Goal: Transaction & Acquisition: Purchase product/service

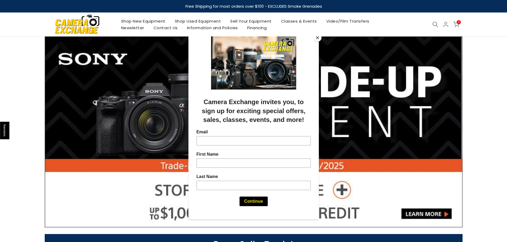
scroll to position [106, 0]
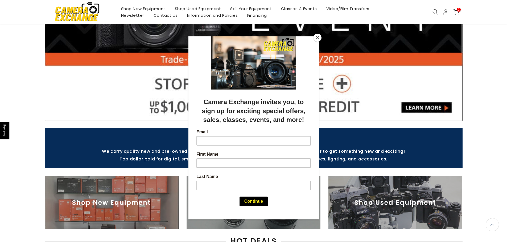
click at [487, 115] on div at bounding box center [253, 121] width 507 height 242
click at [318, 38] on button "Close" at bounding box center [317, 38] width 8 height 8
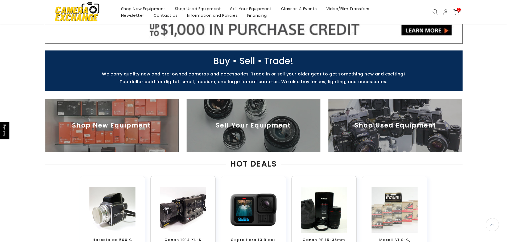
scroll to position [186, 0]
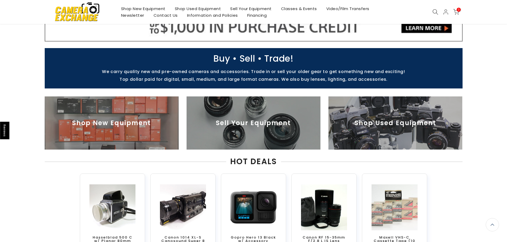
click at [390, 105] on img at bounding box center [395, 123] width 134 height 53
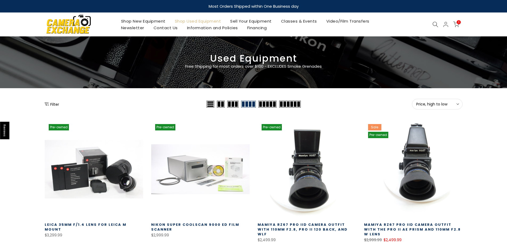
click at [436, 105] on span "Price, high to low" at bounding box center [437, 104] width 42 height 5
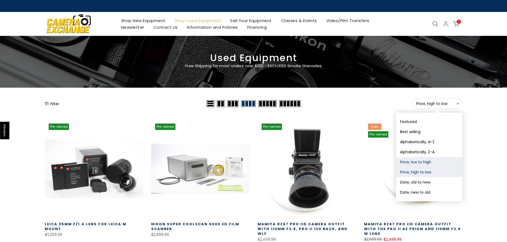
click at [424, 163] on button "Price, low to high" at bounding box center [429, 162] width 67 height 10
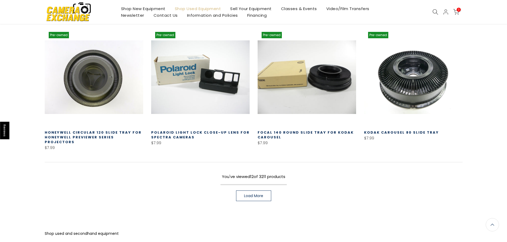
scroll to position [396, 0]
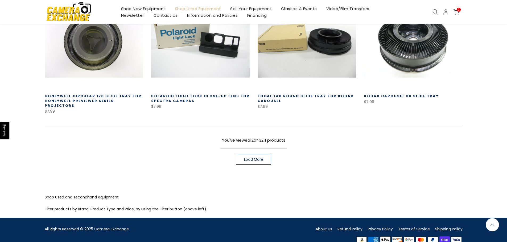
click at [258, 158] on span "Load More" at bounding box center [253, 160] width 19 height 4
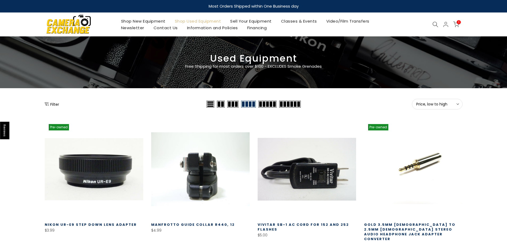
click at [48, 104] on icon "Show filters" at bounding box center [47, 104] width 4 height 4
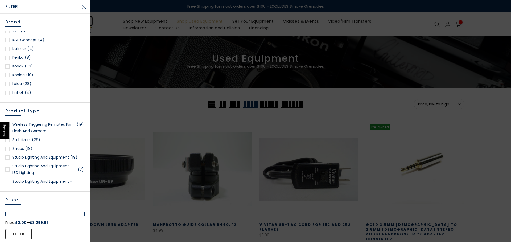
scroll to position [452, 0]
click at [8, 81] on div at bounding box center [7, 82] width 4 height 4
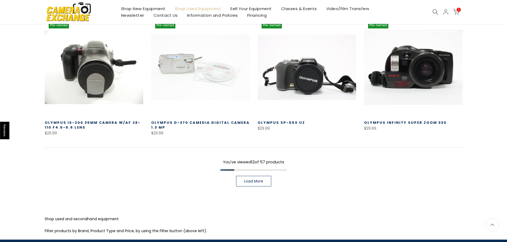
scroll to position [386, 0]
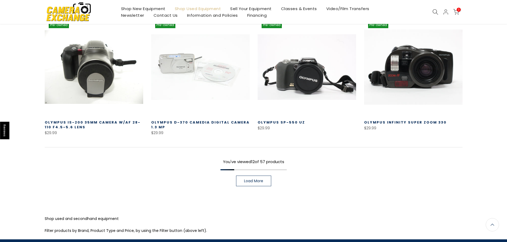
click at [263, 179] on span "Load More" at bounding box center [253, 181] width 19 height 4
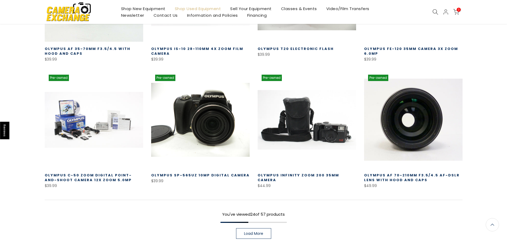
scroll to position [732, 0]
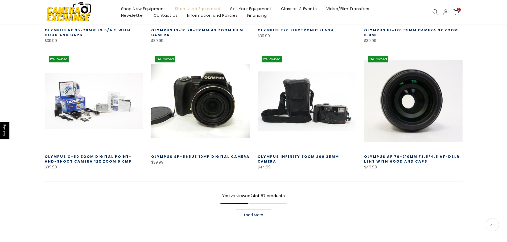
click at [260, 210] on link "Load More" at bounding box center [253, 215] width 35 height 11
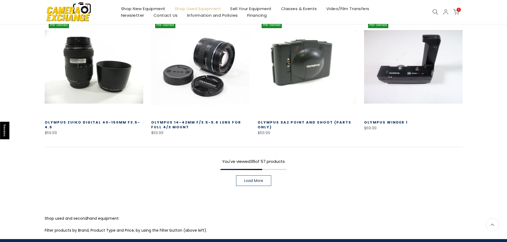
scroll to position [1158, 0]
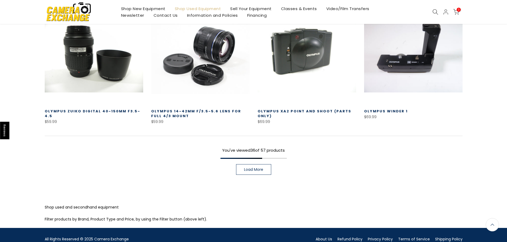
click at [262, 164] on link "Load More" at bounding box center [253, 169] width 35 height 11
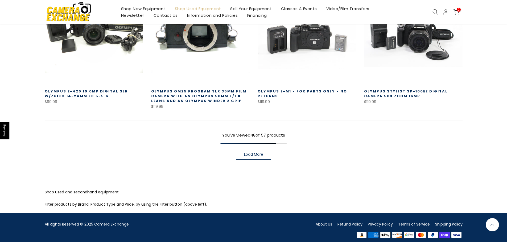
scroll to position [1562, 0]
click at [255, 153] on span "Load More" at bounding box center [253, 155] width 19 height 4
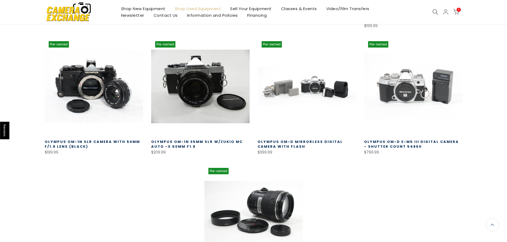
scroll to position [1776, 0]
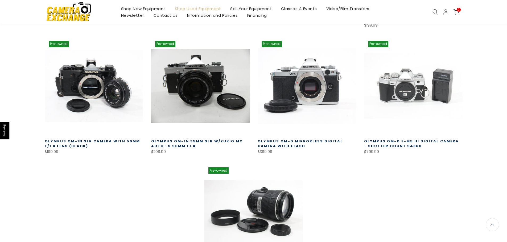
click at [320, 83] on link at bounding box center [307, 86] width 98 height 98
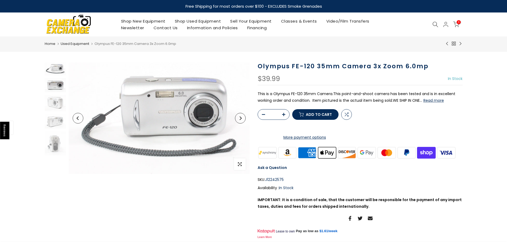
click at [62, 86] on img at bounding box center [55, 85] width 21 height 14
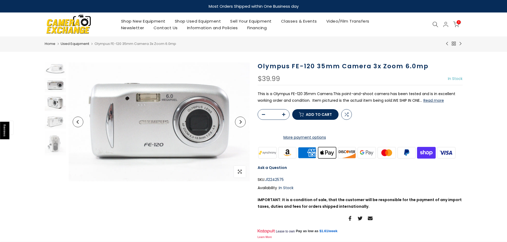
click at [56, 107] on img at bounding box center [55, 103] width 21 height 16
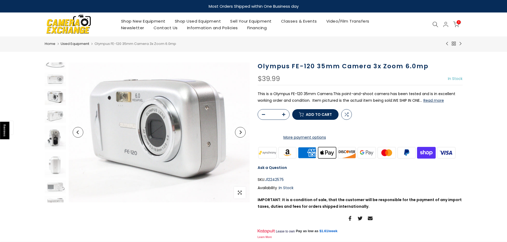
click at [56, 126] on img at bounding box center [55, 138] width 21 height 24
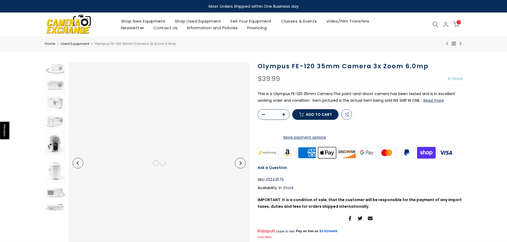
click at [57, 142] on img at bounding box center [55, 144] width 21 height 24
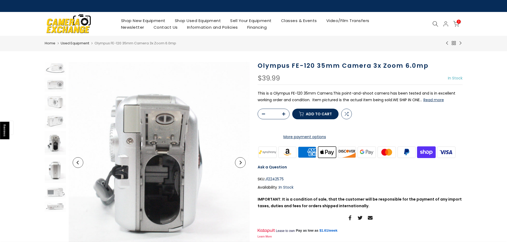
click at [57, 167] on img at bounding box center [55, 171] width 21 height 26
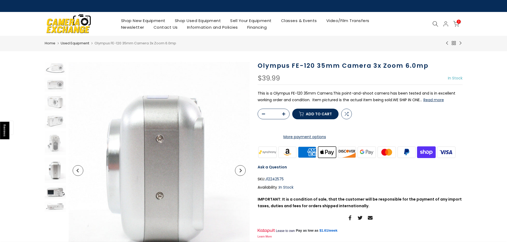
click at [52, 193] on img at bounding box center [55, 192] width 21 height 13
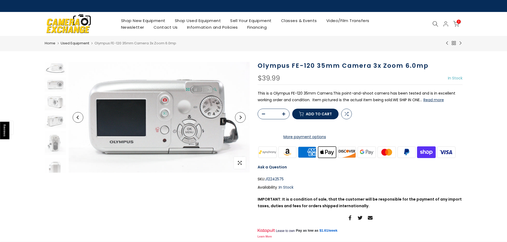
scroll to position [39, 0]
click at [432, 100] on button "Read more" at bounding box center [433, 100] width 20 height 5
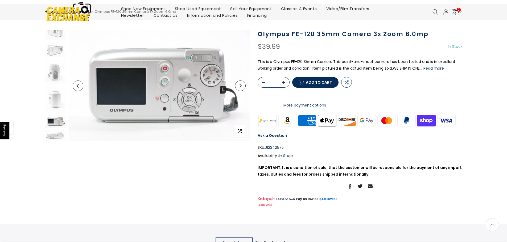
scroll to position [0, 0]
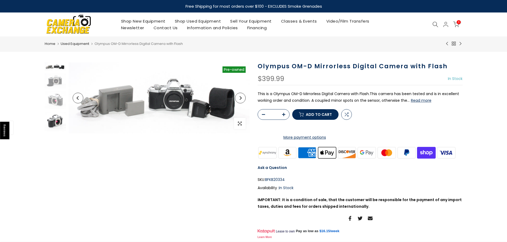
click at [56, 114] on img at bounding box center [55, 121] width 21 height 19
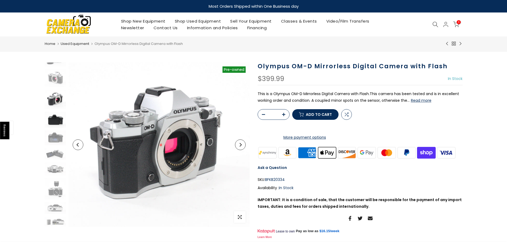
scroll to position [23, 0]
click at [57, 138] on img at bounding box center [55, 137] width 21 height 15
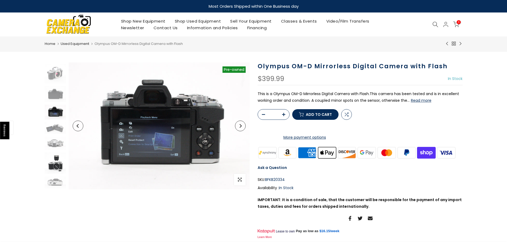
scroll to position [64, 0]
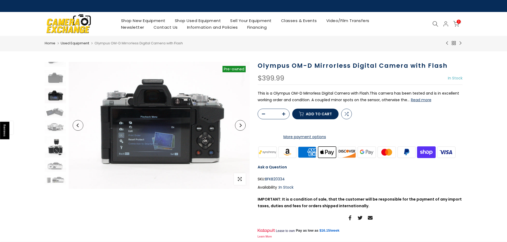
click at [56, 142] on img at bounding box center [55, 147] width 21 height 21
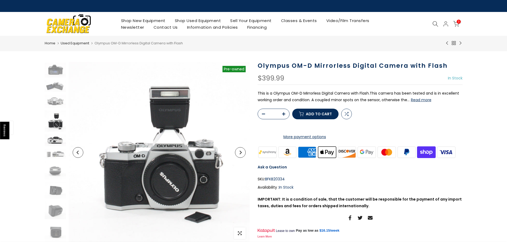
click at [56, 142] on img at bounding box center [55, 141] width 21 height 12
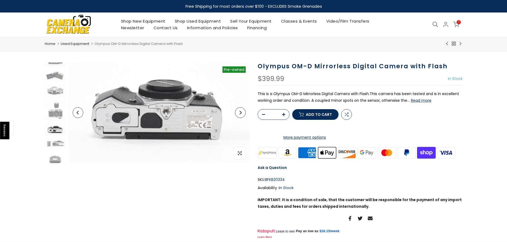
scroll to position [135, 0]
